Goal: Submit feedback/report problem

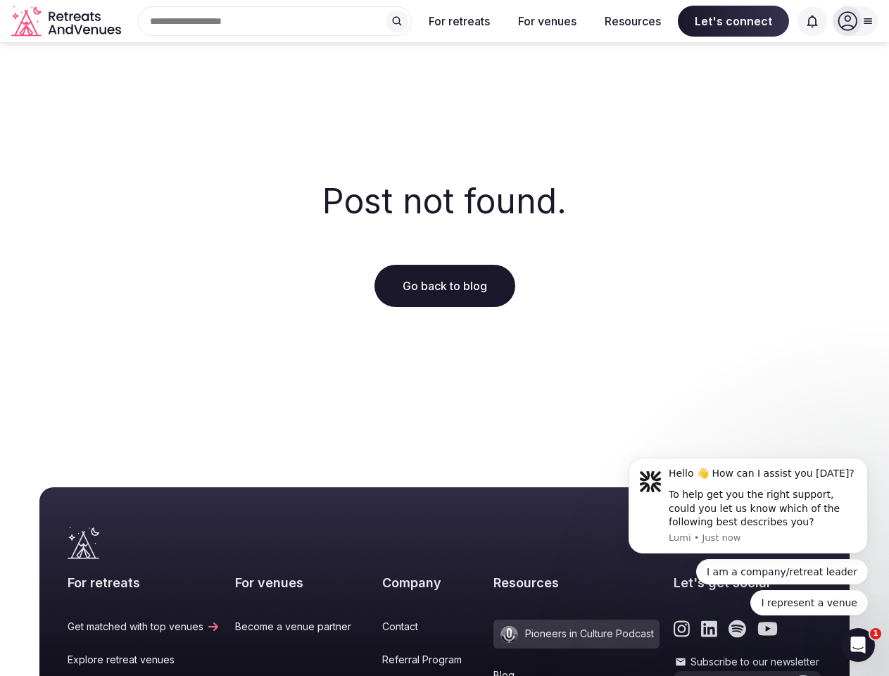
click at [444, 338] on div "Post not found. Go back to blog" at bounding box center [444, 244] width 889 height 405
click at [275, 21] on div "Search Popular Destinations [GEOGRAPHIC_DATA], [GEOGRAPHIC_DATA] [GEOGRAPHIC_DA…" at bounding box center [269, 21] width 285 height 30
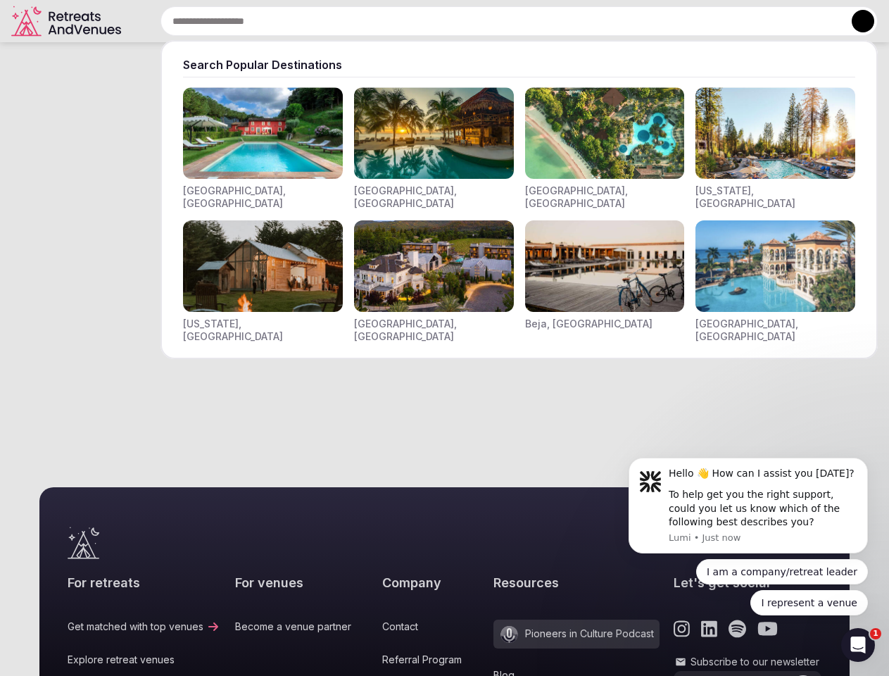
click at [397, 21] on input "text" at bounding box center [518, 21] width 717 height 30
click at [460, 21] on input "text" at bounding box center [518, 21] width 717 height 30
click at [547, 21] on input "text" at bounding box center [518, 21] width 717 height 30
click at [633, 21] on input "text" at bounding box center [518, 21] width 717 height 30
click at [733, 21] on input "text" at bounding box center [518, 21] width 717 height 30
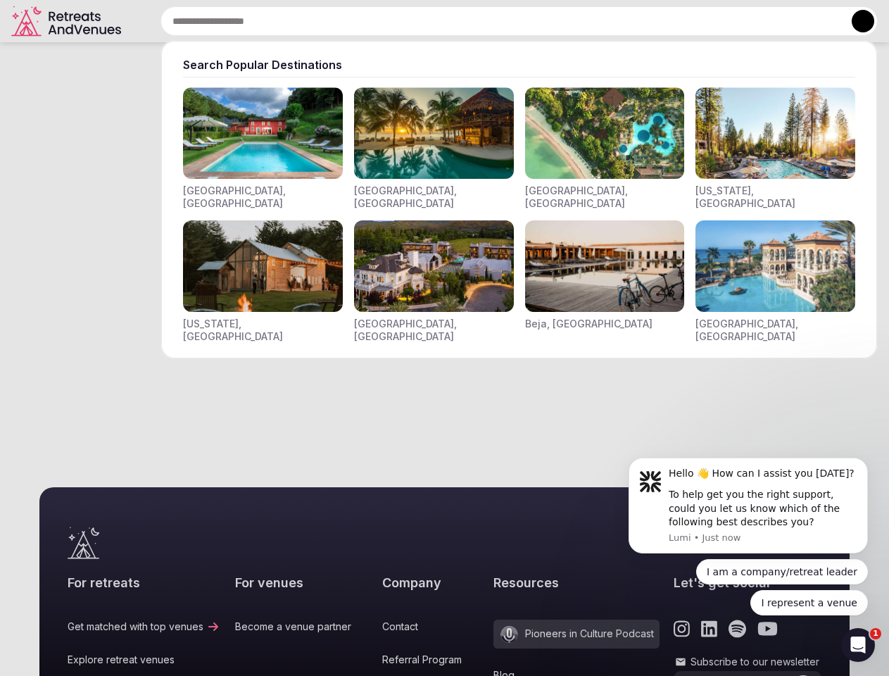
click at [812, 21] on input "text" at bounding box center [518, 21] width 717 height 30
click at [855, 21] on button at bounding box center [863, 21] width 23 height 23
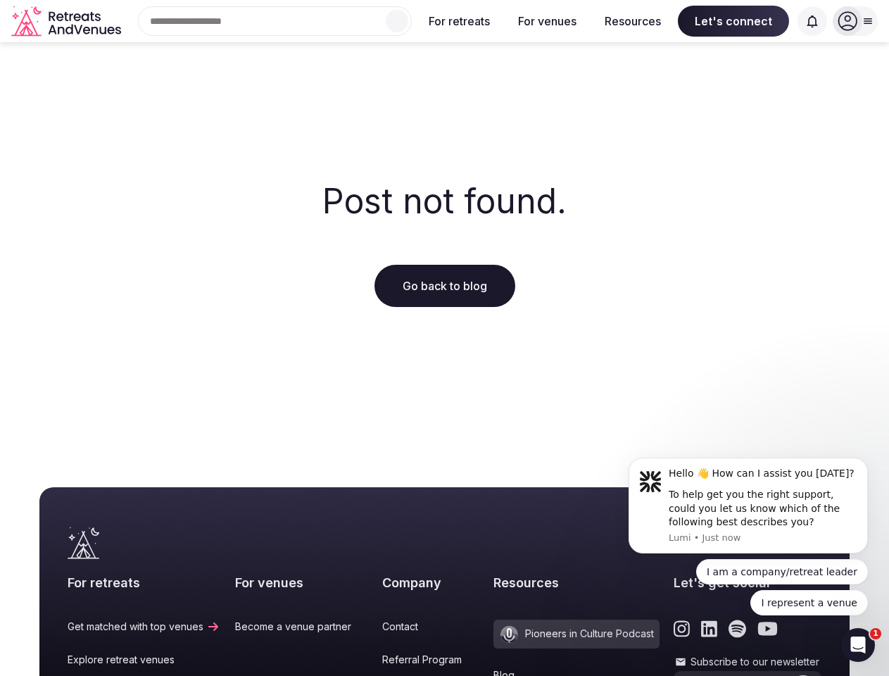
click at [798, 675] on icon "submit" at bounding box center [803, 689] width 11 height 9
